Goal: Task Accomplishment & Management: Use online tool/utility

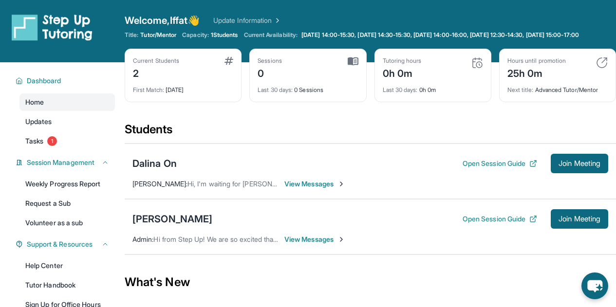
scroll to position [19, 0]
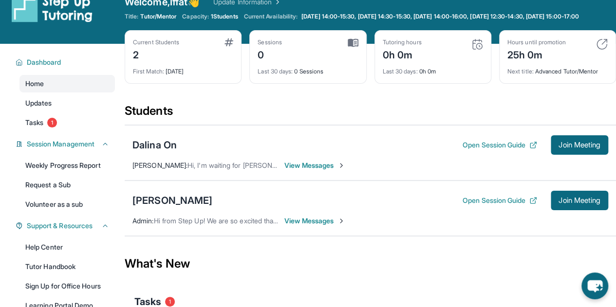
click at [478, 50] on img at bounding box center [477, 44] width 12 height 12
click at [416, 75] on span "Last 30 days :" at bounding box center [400, 71] width 35 height 7
click at [396, 62] on div "0h 0m" at bounding box center [402, 54] width 39 height 16
click at [385, 61] on div "0h 0m" at bounding box center [402, 54] width 39 height 16
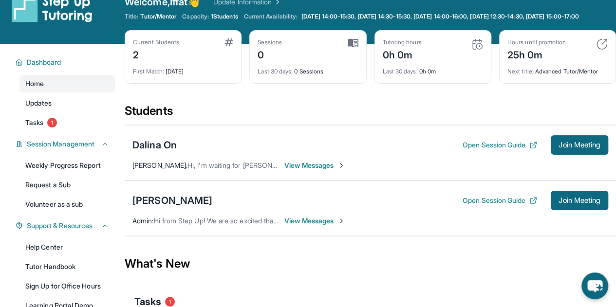
click at [348, 47] on img at bounding box center [353, 42] width 11 height 9
click at [47, 130] on link "Tasks 1" at bounding box center [66, 123] width 95 height 18
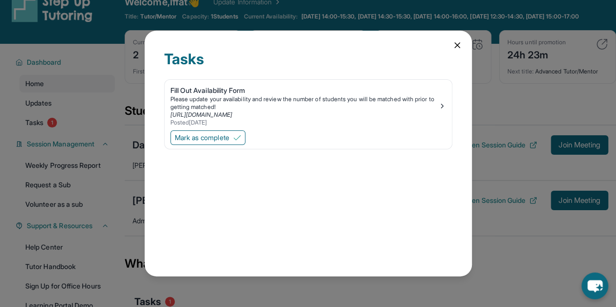
click at [177, 140] on span "Mark as complete" at bounding box center [202, 138] width 55 height 10
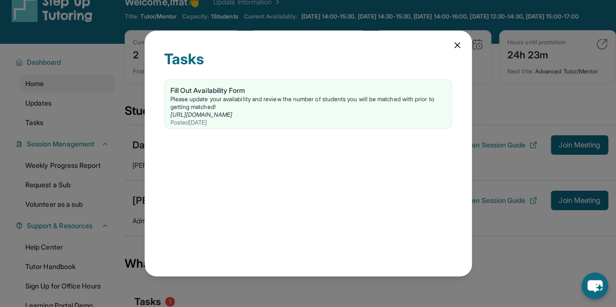
click at [440, 92] on div "Fill Out Availability Form" at bounding box center [308, 91] width 276 height 10
click at [455, 47] on icon at bounding box center [457, 45] width 5 height 5
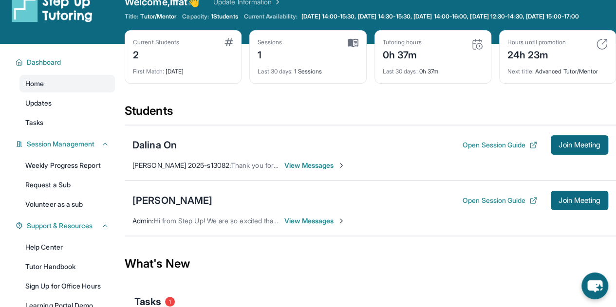
click at [535, 84] on div "Hours until promotion 24h 23m Next title : Advanced Tutor/Mentor" at bounding box center [557, 57] width 117 height 54
